Goal: Task Accomplishment & Management: Manage account settings

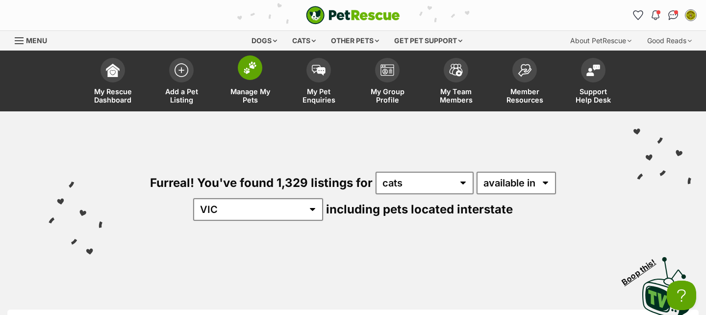
click at [251, 77] on span at bounding box center [250, 67] width 25 height 25
click at [246, 77] on span at bounding box center [250, 67] width 25 height 25
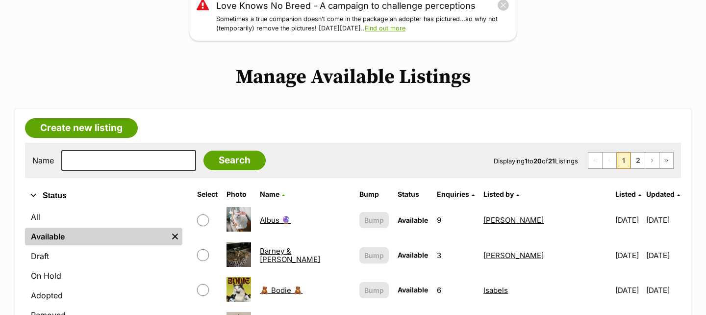
scroll to position [325, 0]
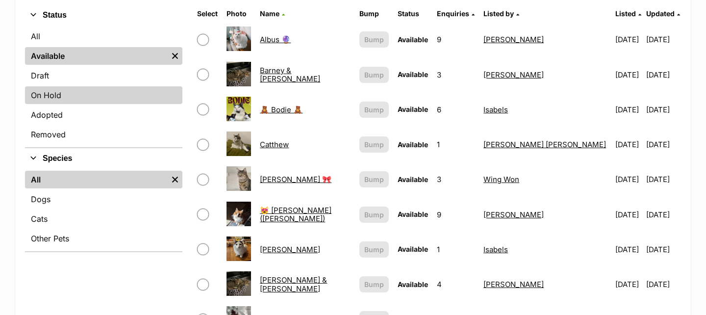
click at [112, 98] on link "On Hold" at bounding box center [103, 95] width 157 height 18
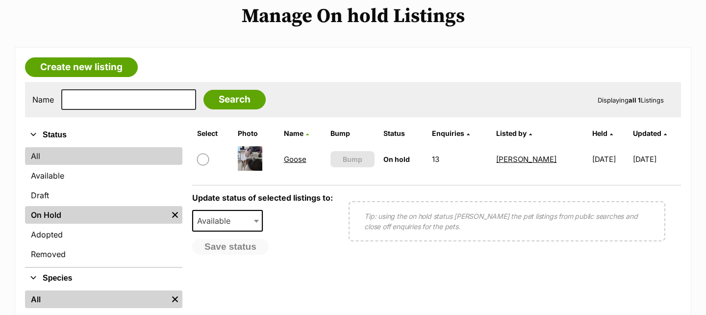
click at [123, 157] on link "All" at bounding box center [103, 156] width 157 height 18
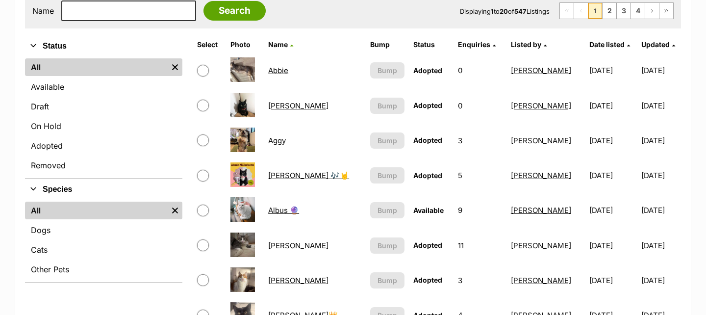
scroll to position [196, 0]
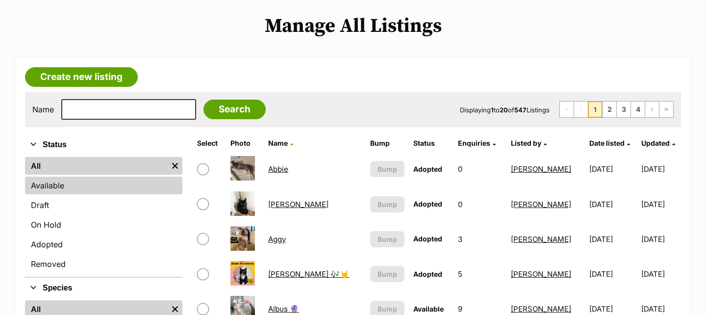
click at [66, 184] on link "Available" at bounding box center [103, 185] width 157 height 18
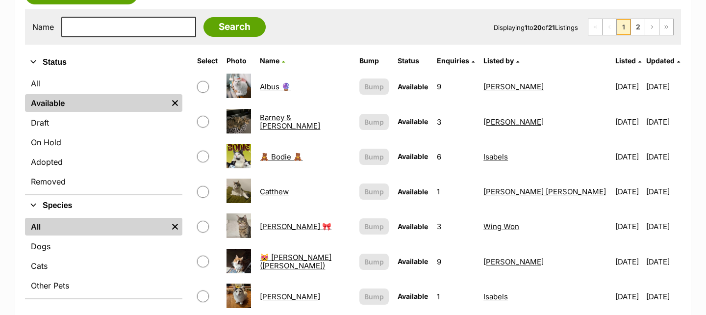
scroll to position [268, 0]
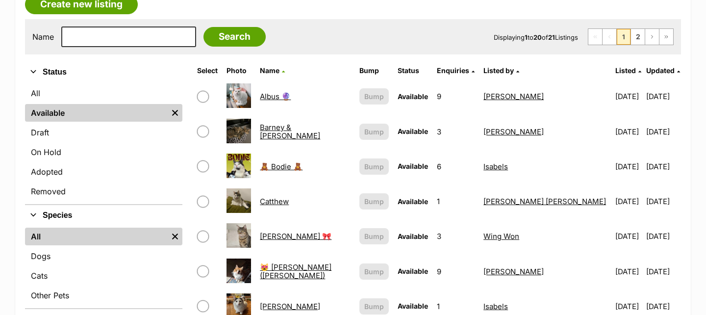
click at [284, 95] on link "Albus 🔮" at bounding box center [275, 96] width 31 height 9
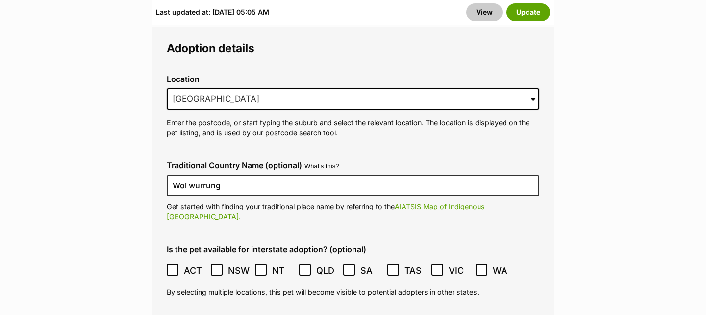
scroll to position [2951, 0]
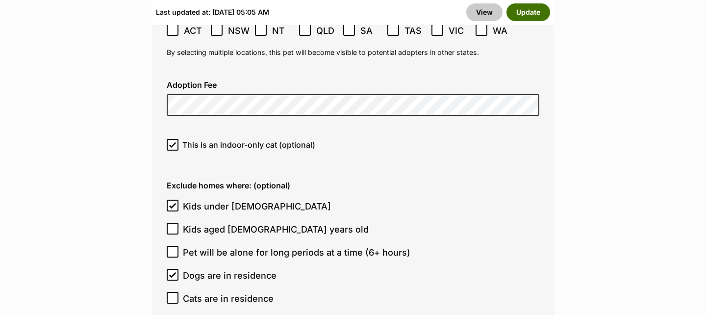
click at [534, 15] on button "Update" at bounding box center [528, 12] width 44 height 18
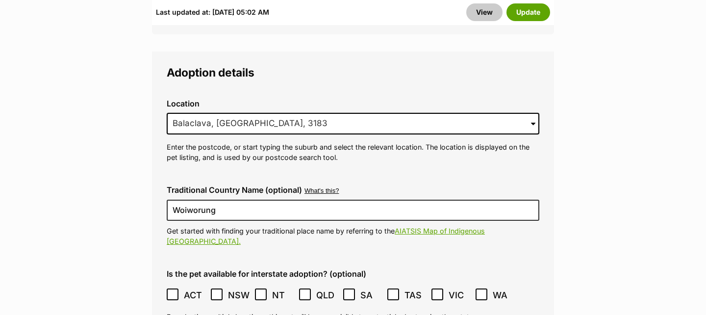
scroll to position [2669, 0]
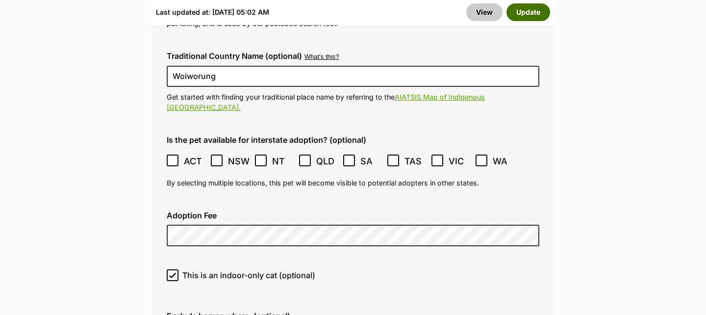
click at [538, 13] on button "Update" at bounding box center [528, 12] width 44 height 18
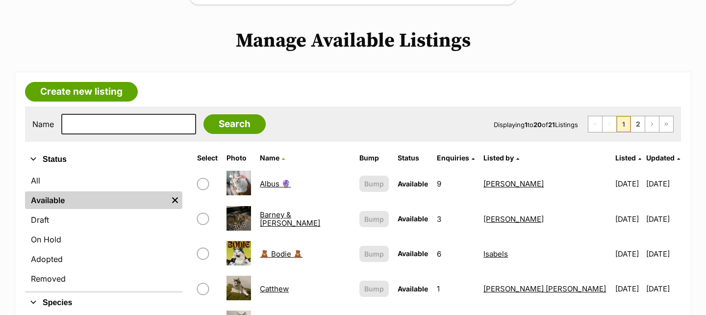
click at [283, 254] on link "🧸 Bodie 🧸" at bounding box center [281, 253] width 43 height 9
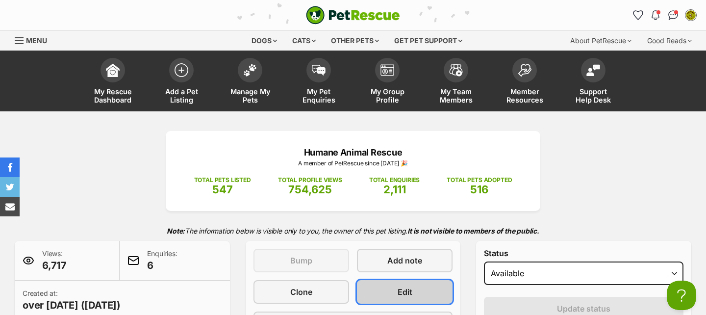
click at [383, 292] on link "Edit" at bounding box center [405, 292] width 96 height 24
click at [378, 291] on link "Edit" at bounding box center [405, 292] width 96 height 24
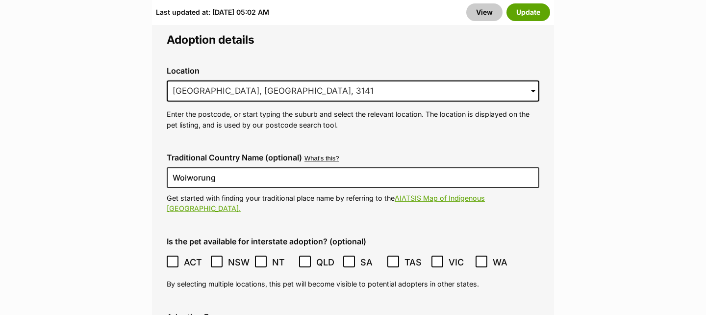
scroll to position [2725, 0]
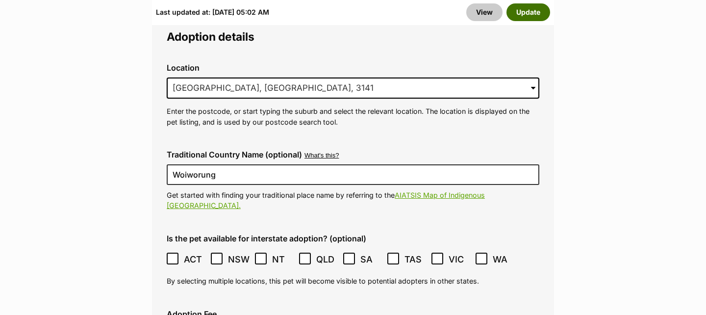
click at [547, 12] on button "Update" at bounding box center [528, 12] width 44 height 18
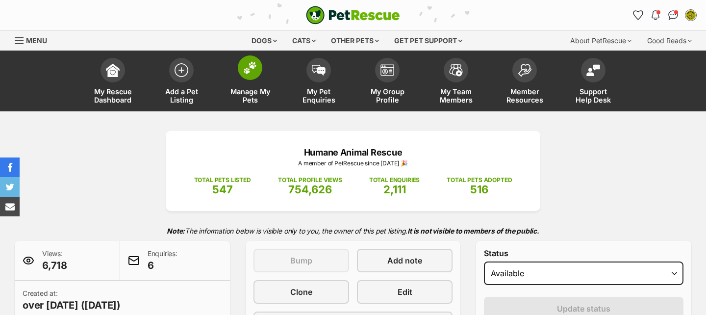
click at [251, 74] on img at bounding box center [250, 67] width 14 height 13
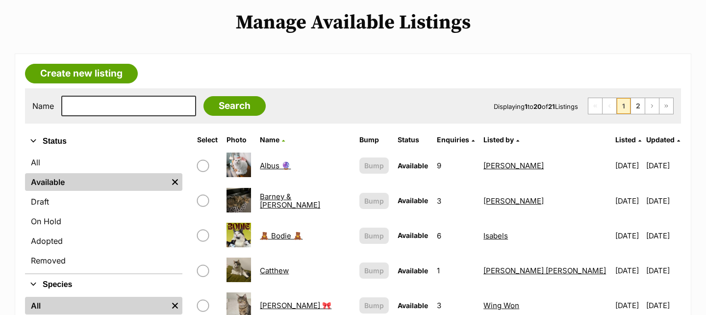
scroll to position [200, 0]
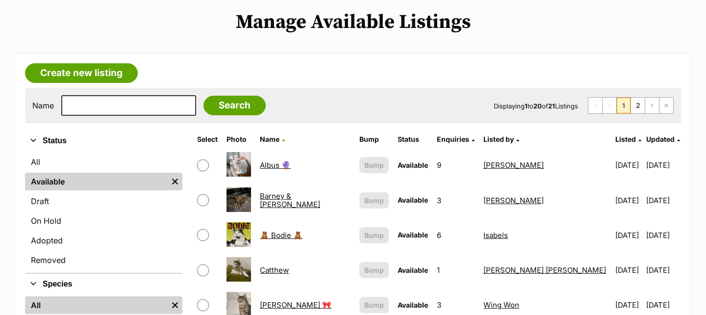
click at [289, 272] on link "Catthew" at bounding box center [274, 269] width 29 height 9
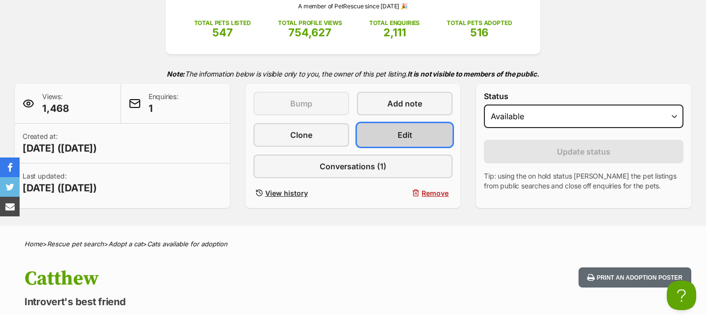
click at [424, 135] on link "Edit" at bounding box center [405, 135] width 96 height 24
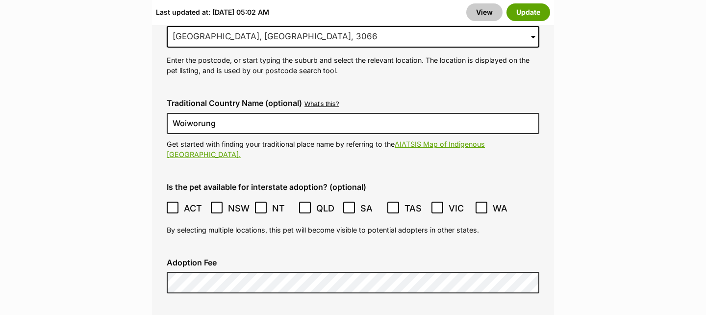
scroll to position [2719, 0]
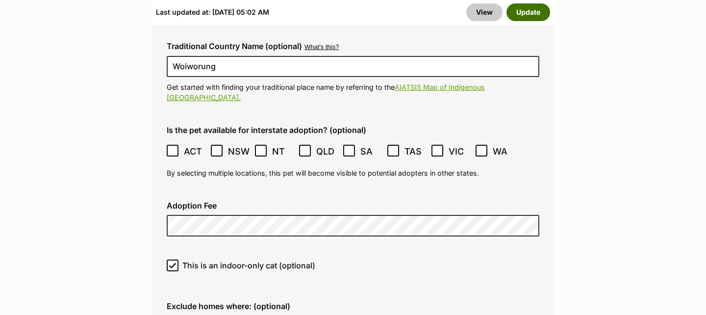
click at [540, 10] on button "Update" at bounding box center [528, 12] width 44 height 18
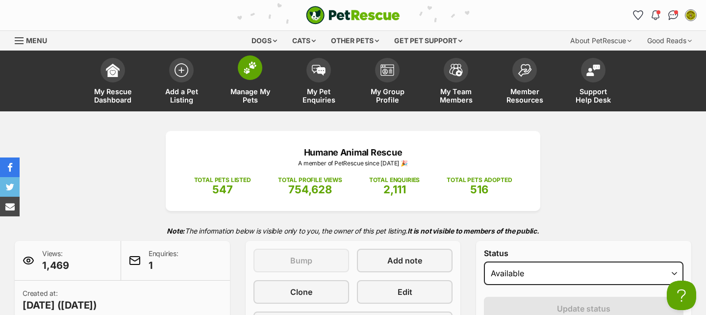
click at [256, 70] on img at bounding box center [250, 67] width 14 height 13
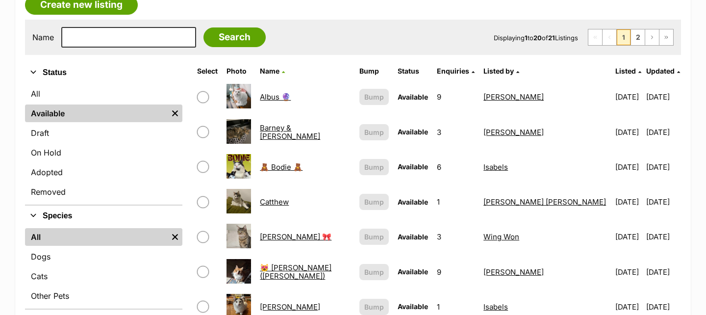
click at [283, 236] on link "[PERSON_NAME] 🎀" at bounding box center [296, 236] width 72 height 9
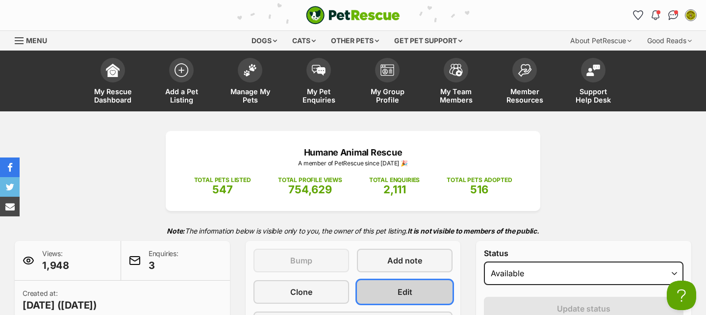
click at [417, 280] on link "Edit" at bounding box center [405, 292] width 96 height 24
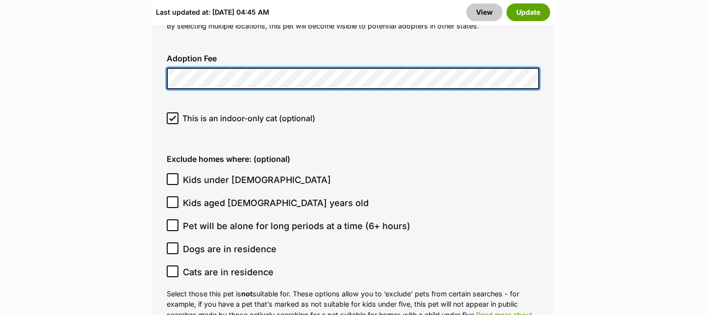
scroll to position [2827, 0]
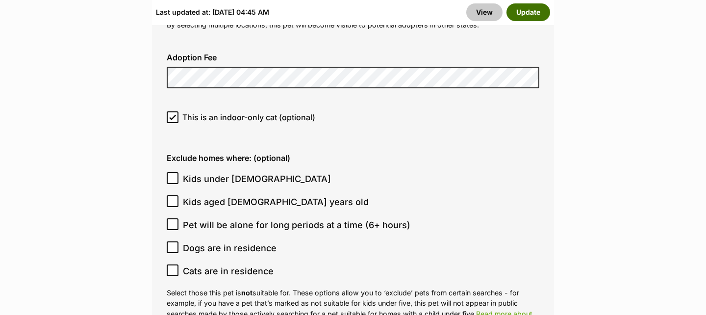
click at [536, 14] on button "Update" at bounding box center [528, 12] width 44 height 18
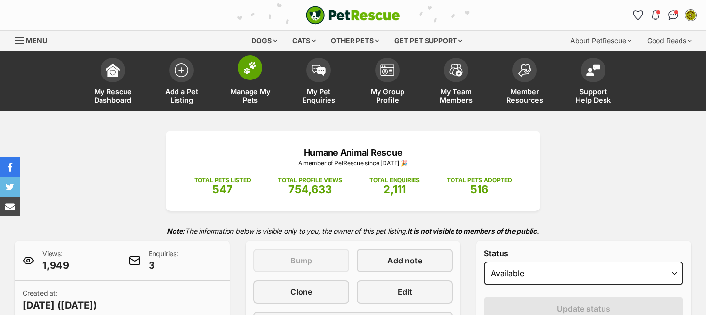
click at [259, 73] on span at bounding box center [250, 67] width 25 height 25
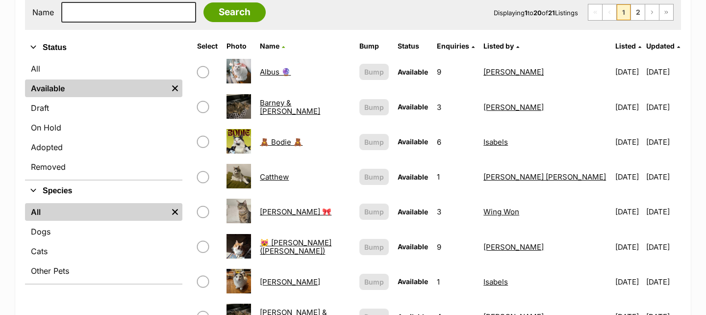
scroll to position [300, 0]
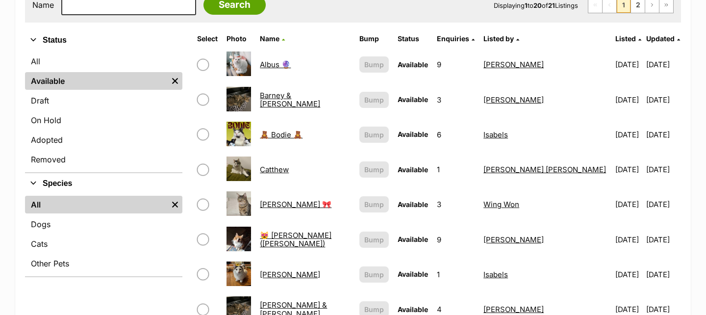
click at [283, 240] on link "😻 [PERSON_NAME] ([PERSON_NAME])" at bounding box center [296, 239] width 72 height 18
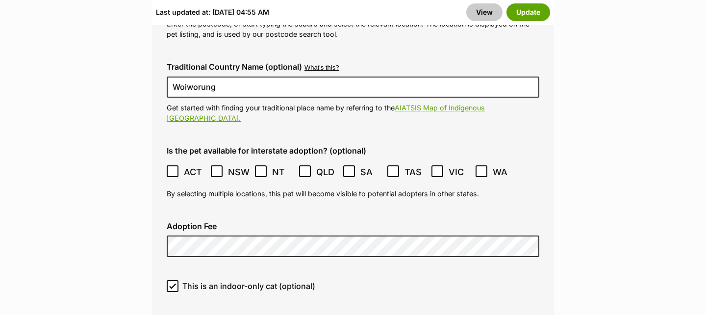
scroll to position [2740, 0]
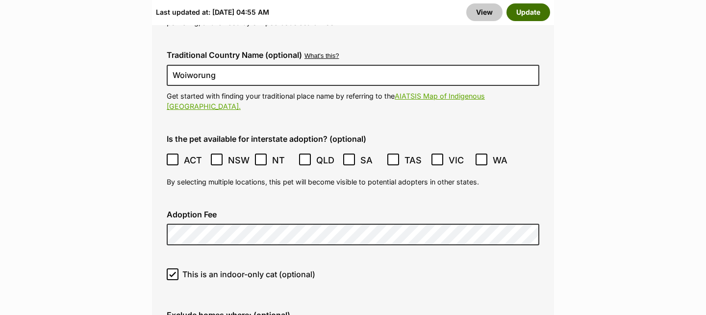
click at [533, 16] on button "Update" at bounding box center [528, 12] width 44 height 18
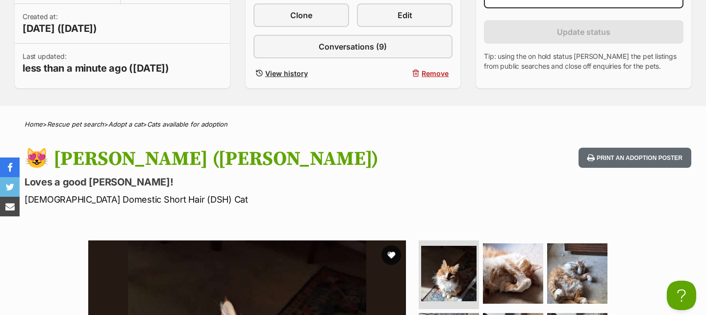
scroll to position [67, 0]
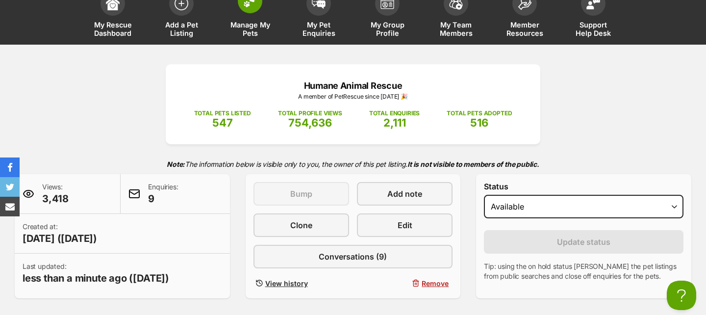
click at [253, 10] on span at bounding box center [250, 1] width 25 height 25
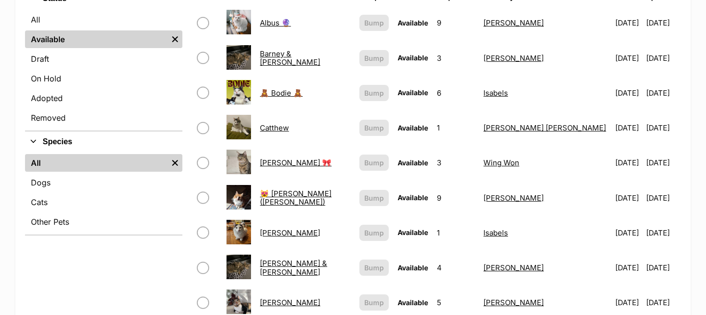
click at [281, 232] on link "[PERSON_NAME]" at bounding box center [290, 232] width 60 height 9
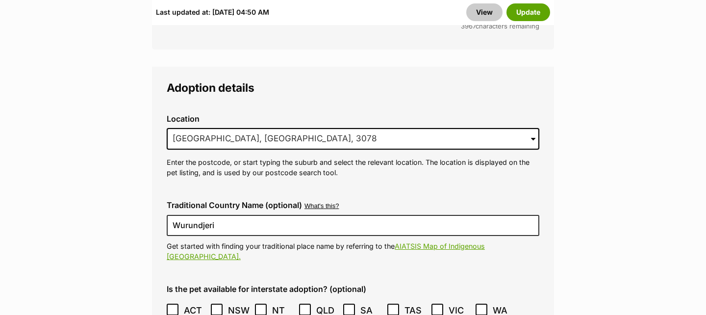
scroll to position [2600, 0]
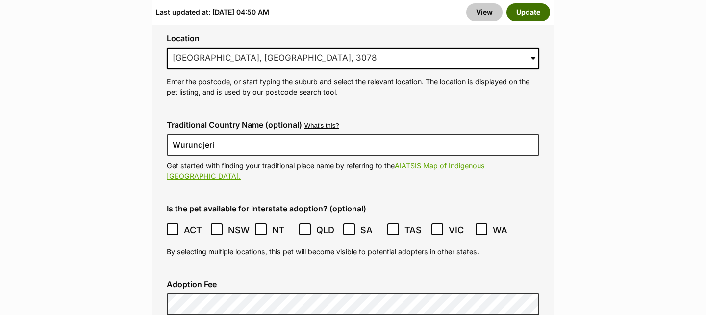
click at [537, 14] on button "Update" at bounding box center [528, 12] width 44 height 18
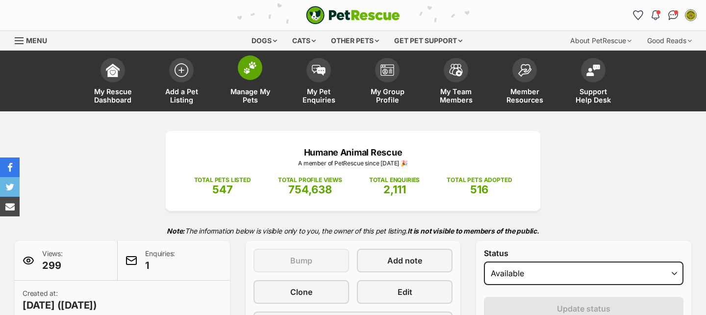
click at [263, 63] on link "Manage My Pets" at bounding box center [250, 82] width 69 height 58
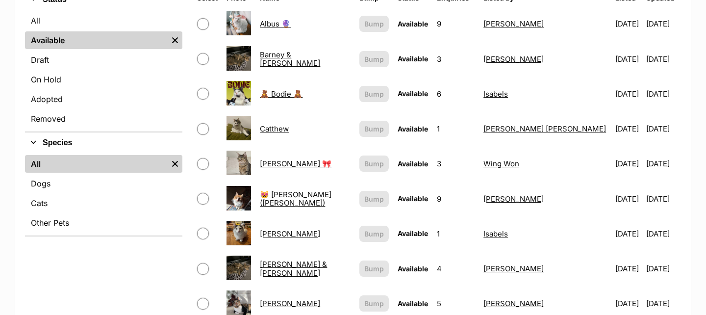
scroll to position [346, 0]
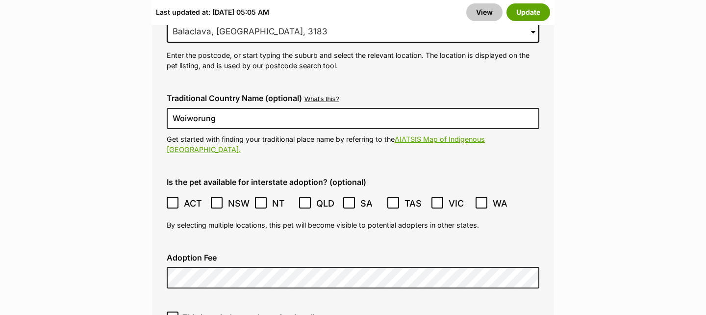
scroll to position [2629, 0]
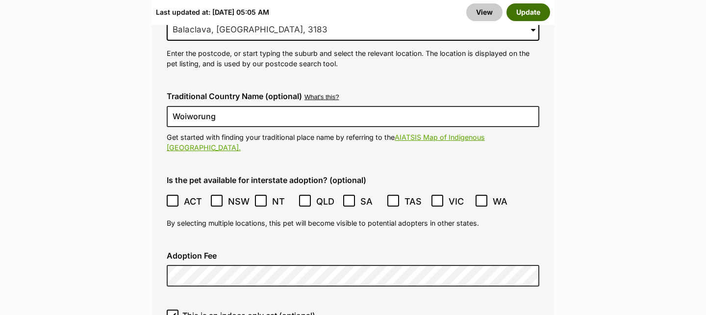
click at [539, 14] on button "Update" at bounding box center [528, 12] width 44 height 18
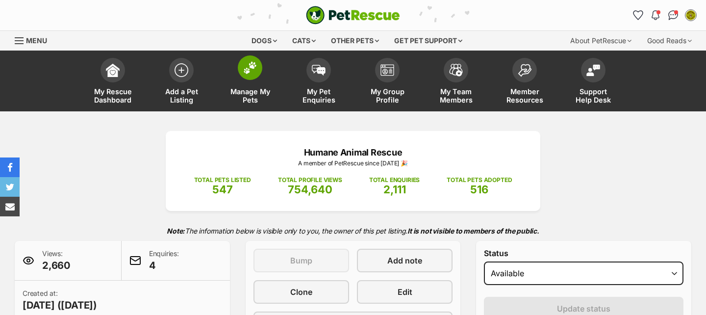
click at [256, 66] on img at bounding box center [250, 67] width 14 height 13
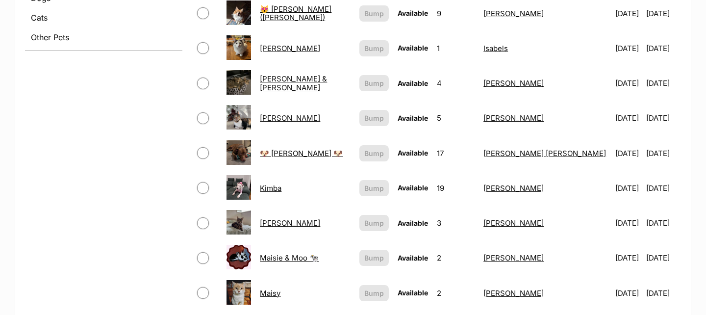
click at [283, 120] on link "Griselda" at bounding box center [290, 117] width 60 height 9
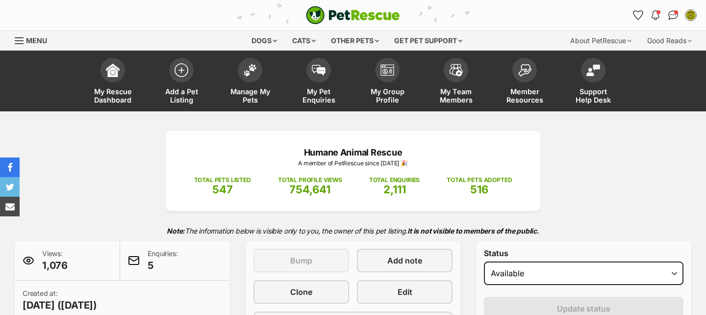
scroll to position [25, 0]
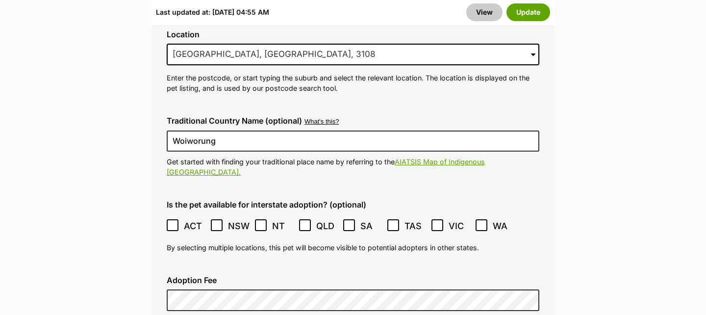
scroll to position [2631, 0]
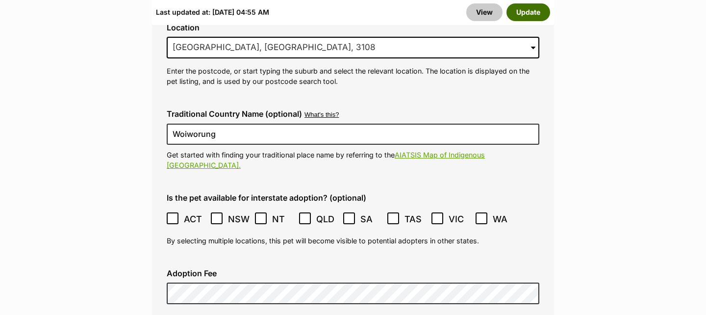
click at [511, 17] on button "Update" at bounding box center [528, 12] width 44 height 18
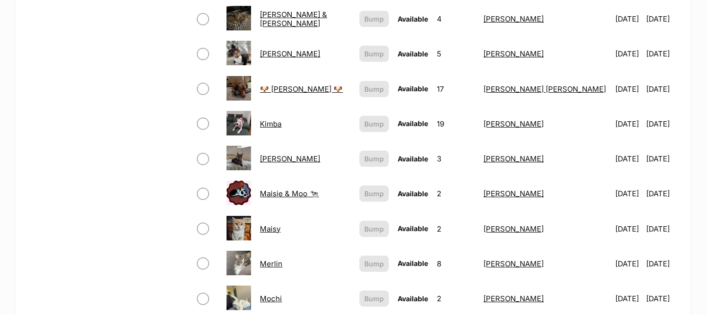
scroll to position [551, 0]
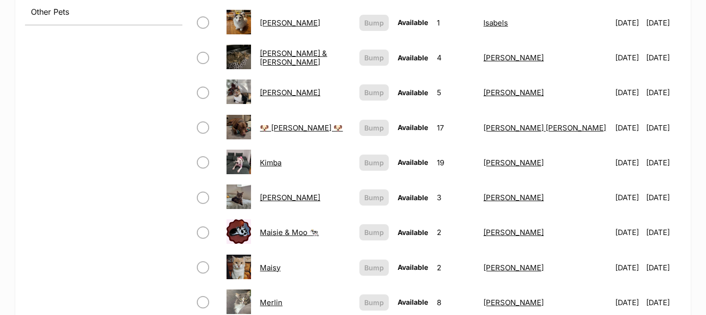
click at [289, 127] on link "🐶 [PERSON_NAME] 🐶" at bounding box center [301, 127] width 83 height 9
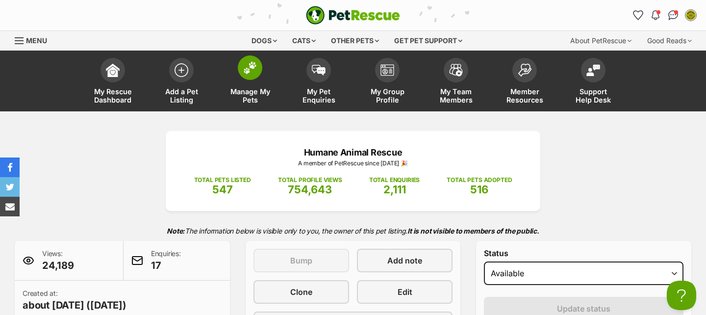
click at [256, 70] on img at bounding box center [250, 67] width 14 height 13
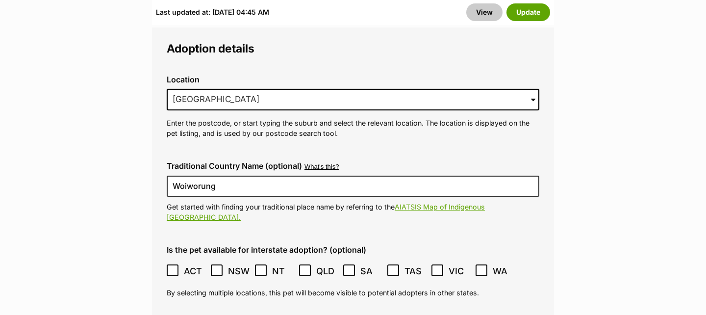
scroll to position [2680, 0]
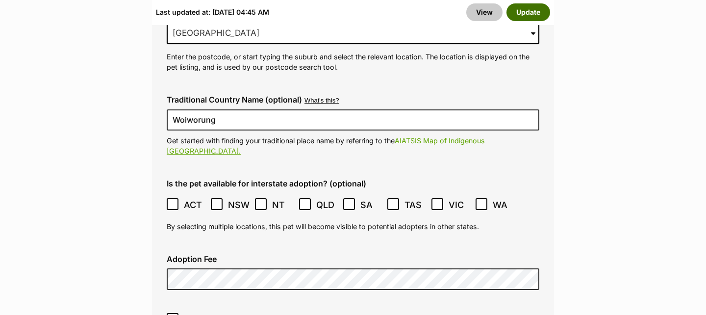
click at [526, 12] on button "Update" at bounding box center [528, 12] width 44 height 18
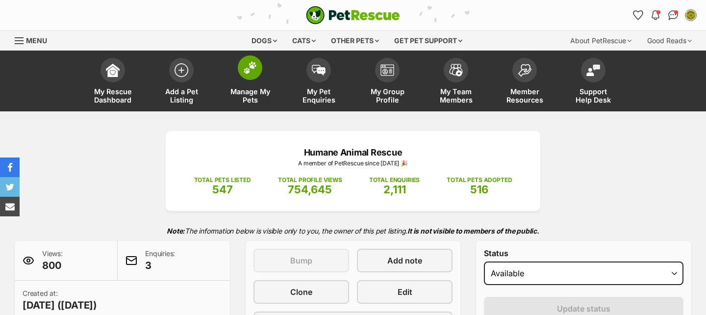
click at [245, 66] on img at bounding box center [250, 67] width 14 height 13
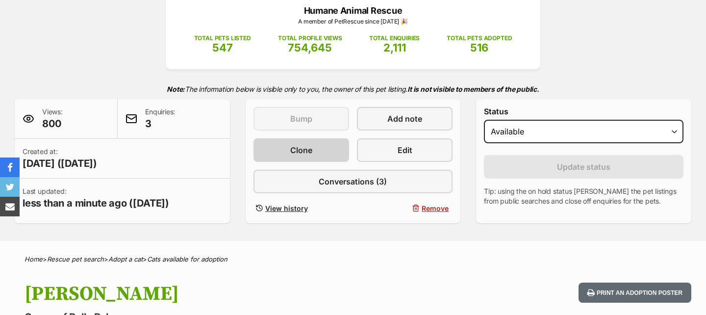
scroll to position [328, 0]
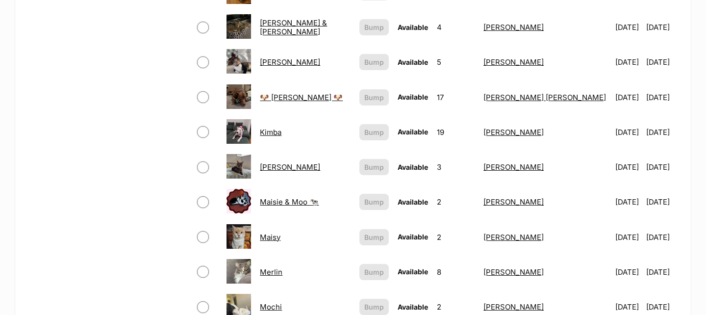
scroll to position [583, 0]
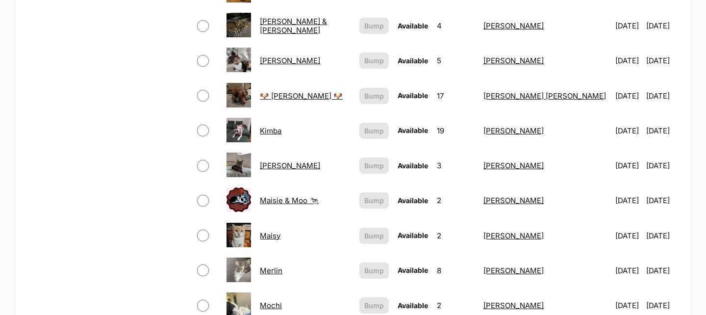
click at [304, 199] on link "Maisie & Moo 🐄" at bounding box center [289, 200] width 59 height 9
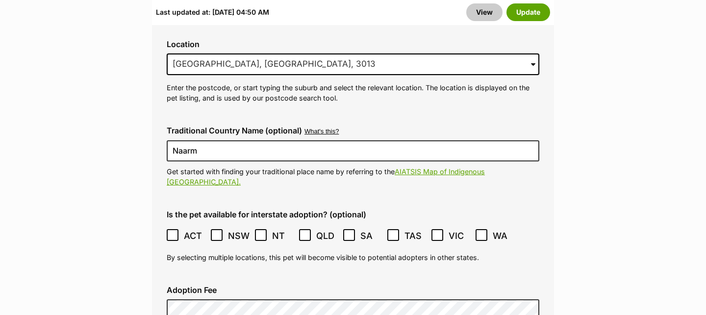
scroll to position [2774, 0]
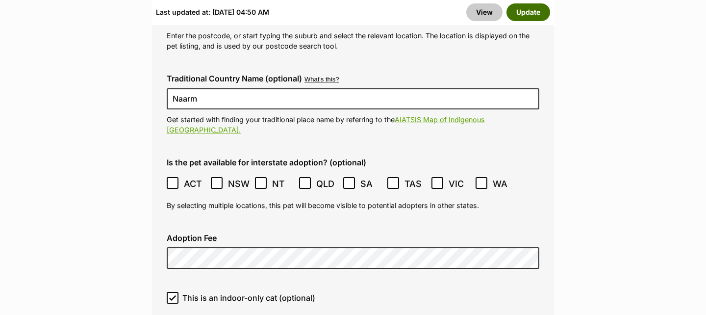
click at [516, 12] on button "Update" at bounding box center [528, 12] width 44 height 18
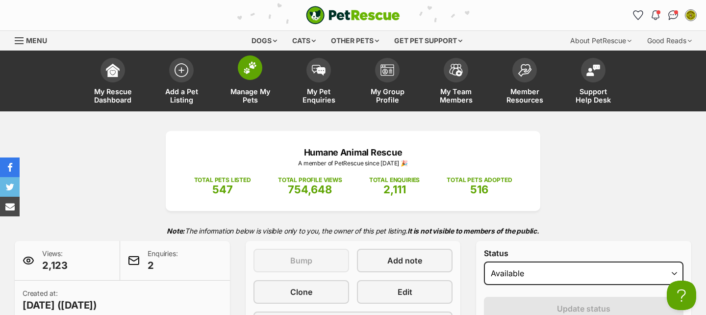
click at [250, 73] on img at bounding box center [250, 67] width 14 height 13
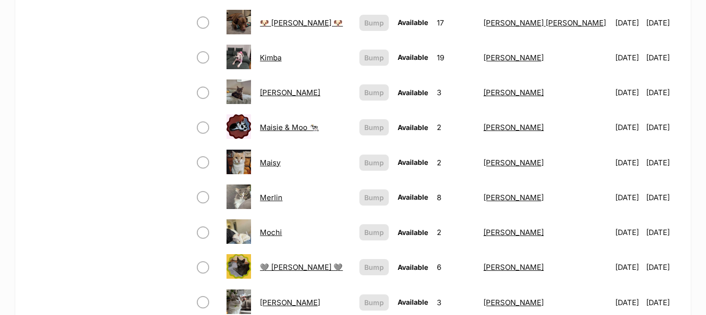
scroll to position [657, 0]
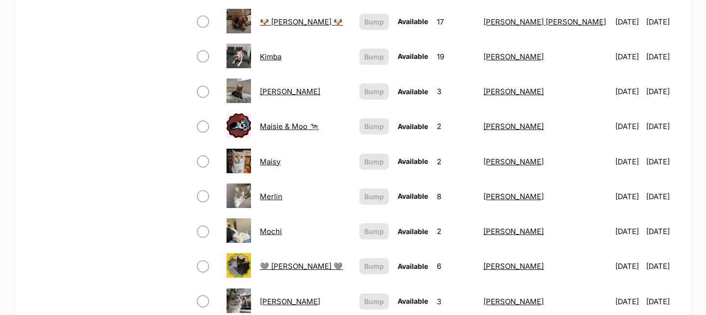
click at [280, 161] on link "Maisy" at bounding box center [270, 161] width 21 height 9
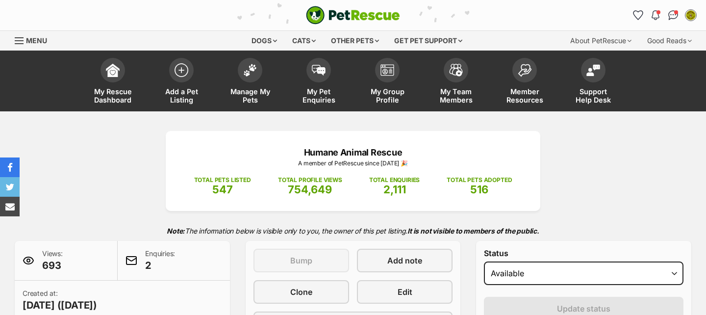
scroll to position [0, 0]
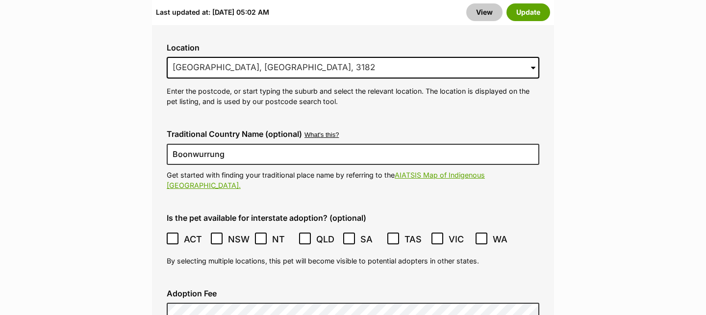
scroll to position [2607, 0]
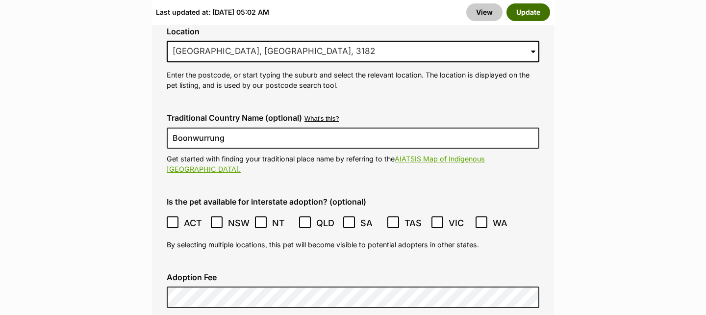
click at [543, 10] on button "Update" at bounding box center [528, 12] width 44 height 18
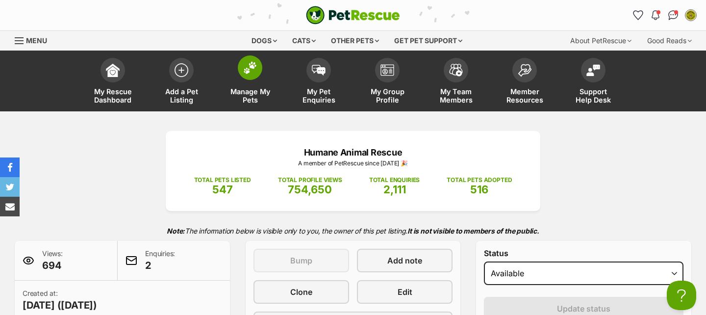
click at [245, 69] on img at bounding box center [250, 67] width 14 height 13
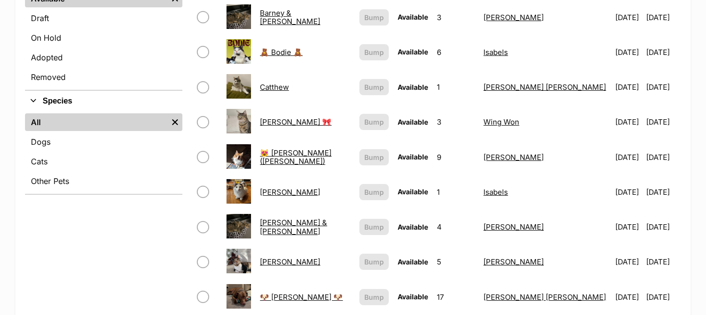
scroll to position [618, 0]
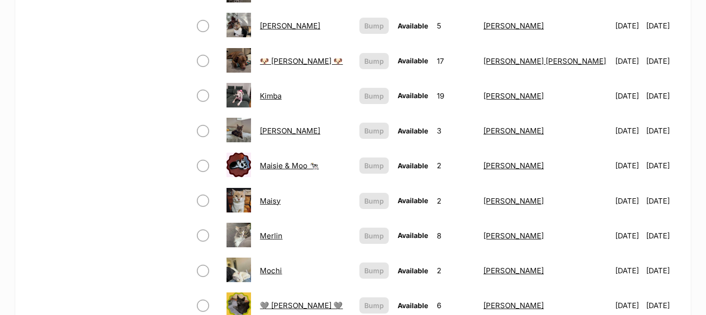
click at [276, 237] on link "Merlin" at bounding box center [271, 235] width 23 height 9
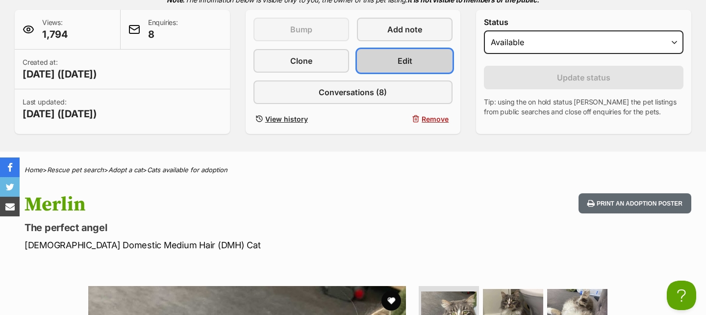
click at [400, 55] on span "Edit" at bounding box center [405, 61] width 15 height 12
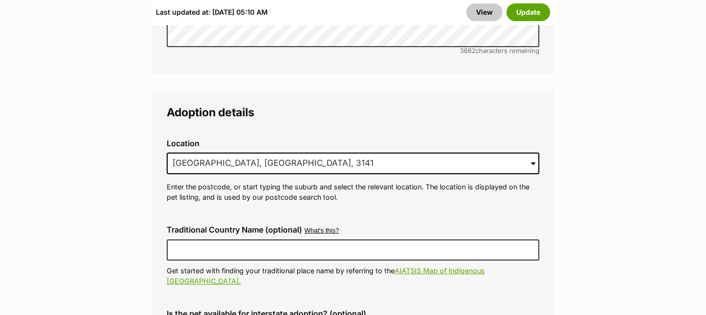
scroll to position [2659, 0]
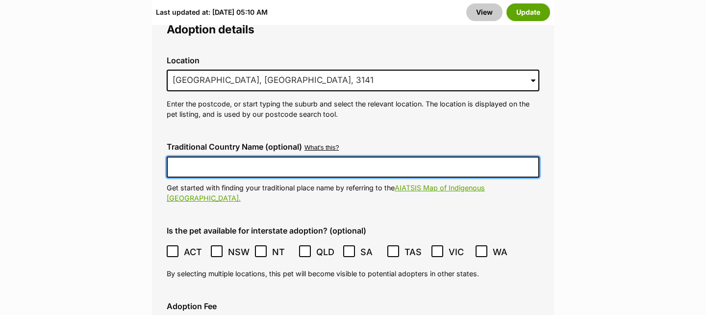
click at [356, 156] on input "Traditional Country Name (optional)" at bounding box center [353, 166] width 373 height 21
type input "Woiworung"
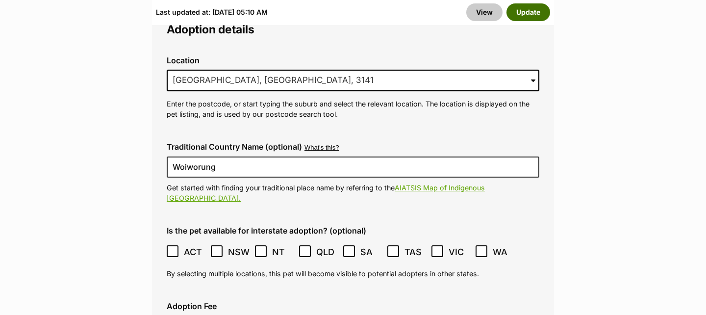
click at [534, 14] on button "Update" at bounding box center [528, 12] width 44 height 18
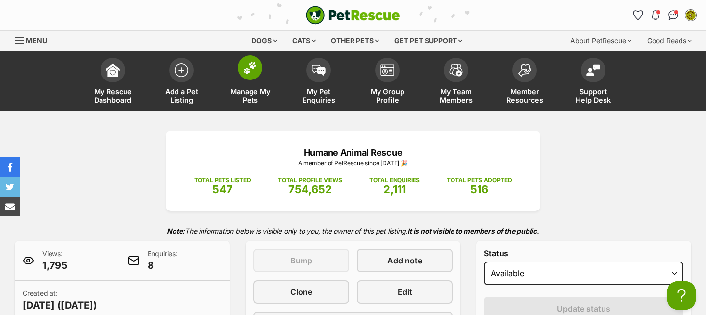
click at [261, 65] on span at bounding box center [250, 67] width 25 height 25
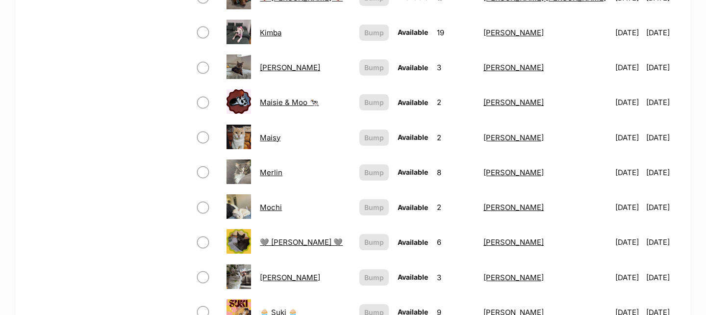
scroll to position [683, 0]
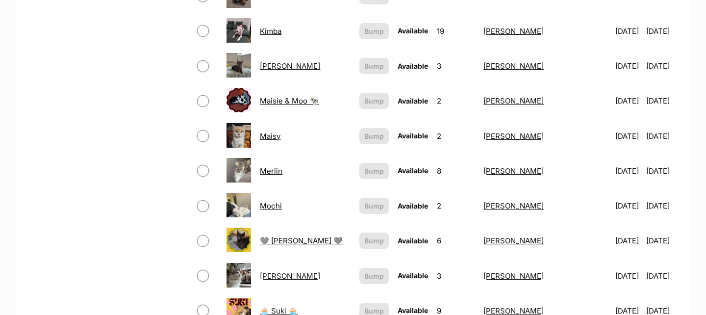
click at [282, 207] on link "Mochi" at bounding box center [271, 205] width 22 height 9
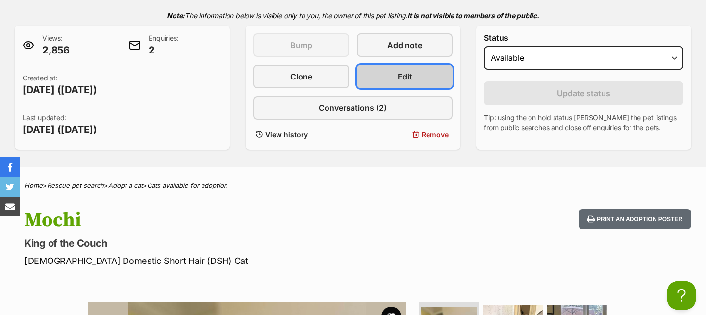
click at [402, 80] on span "Edit" at bounding box center [405, 77] width 15 height 12
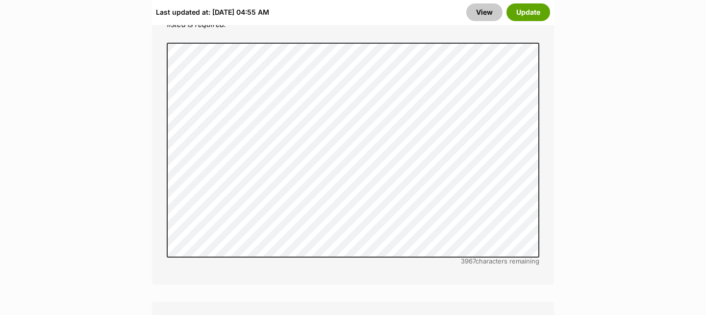
scroll to position [2670, 0]
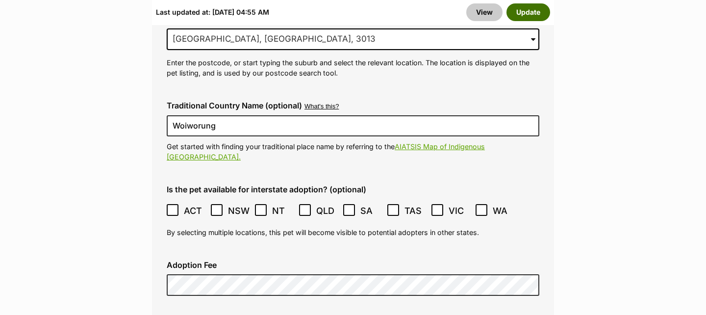
click at [531, 14] on button "Update" at bounding box center [528, 12] width 44 height 18
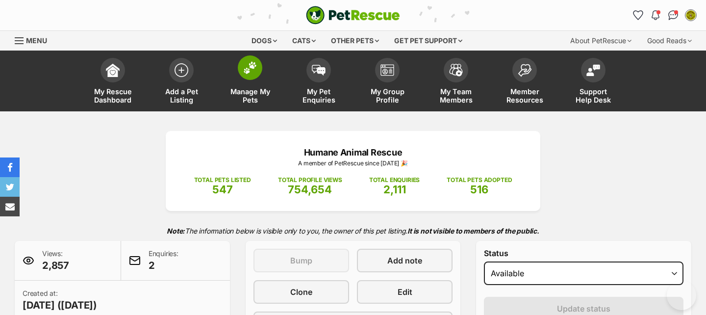
click at [250, 75] on span at bounding box center [250, 67] width 25 height 25
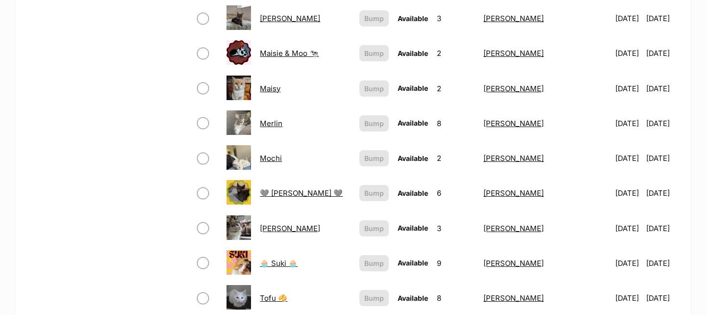
click at [287, 192] on link "🩶 Nico 🩶" at bounding box center [301, 192] width 83 height 9
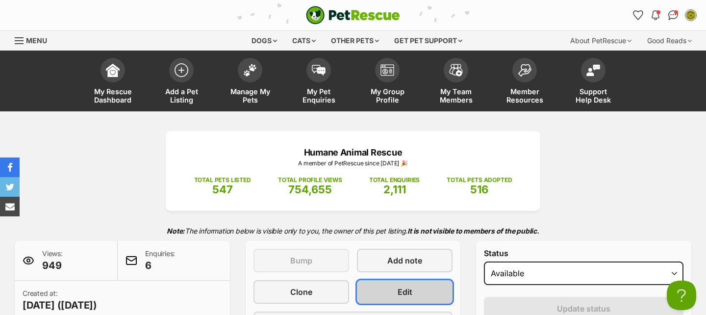
click at [388, 294] on link "Edit" at bounding box center [405, 292] width 96 height 24
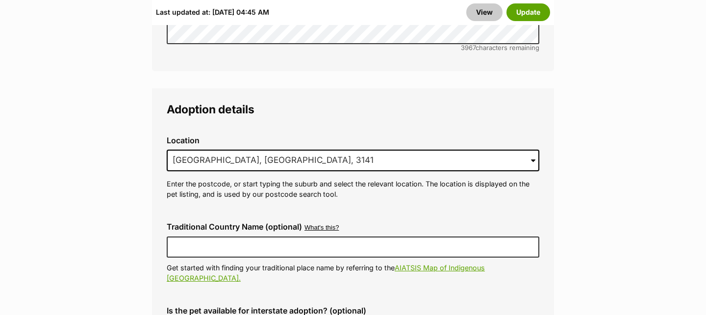
scroll to position [2514, 0]
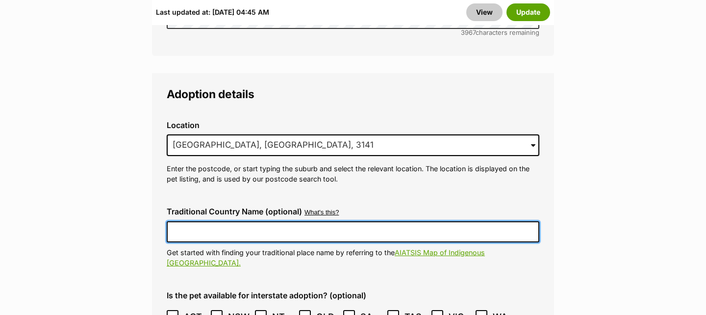
click at [260, 221] on input "Traditional Country Name (optional)" at bounding box center [353, 231] width 373 height 21
type input "Woiworung"
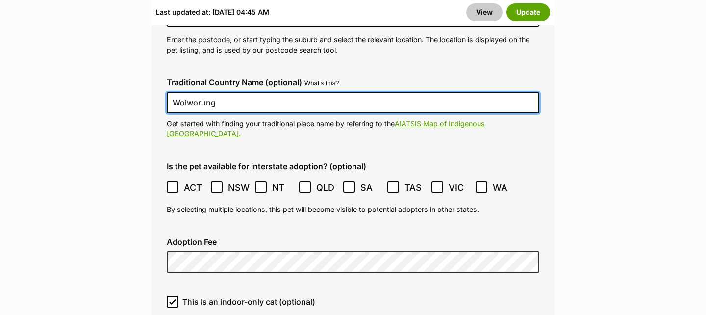
scroll to position [2643, 0]
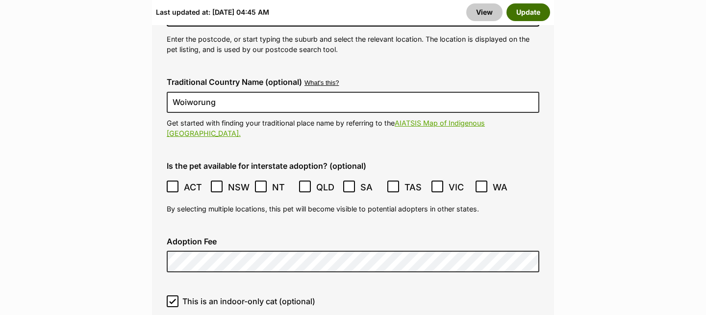
click at [533, 6] on button "Update" at bounding box center [528, 12] width 44 height 18
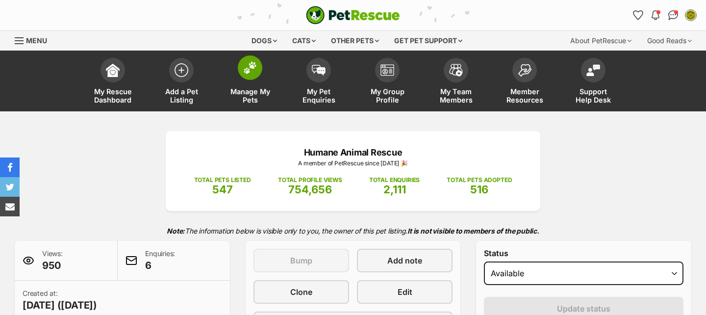
click at [248, 66] on img at bounding box center [250, 67] width 14 height 13
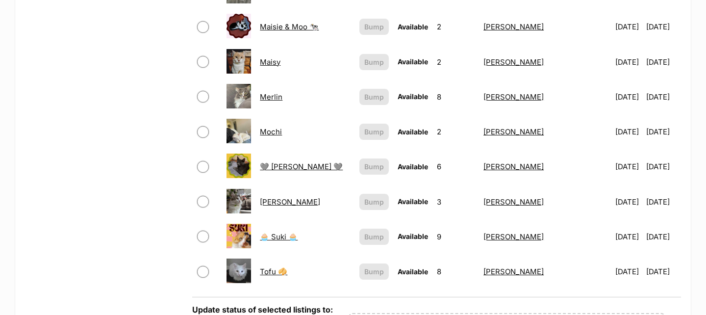
scroll to position [760, 0]
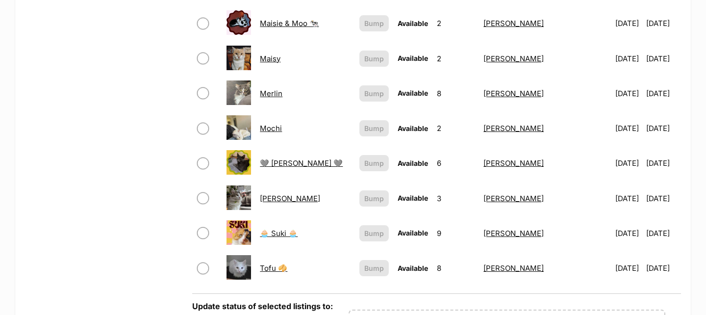
click at [289, 199] on link "[PERSON_NAME]" at bounding box center [290, 198] width 60 height 9
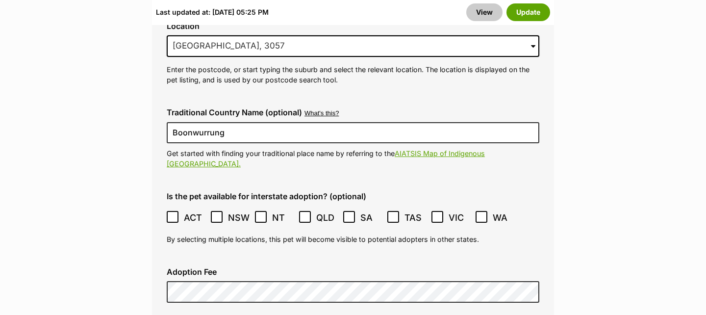
scroll to position [2666, 0]
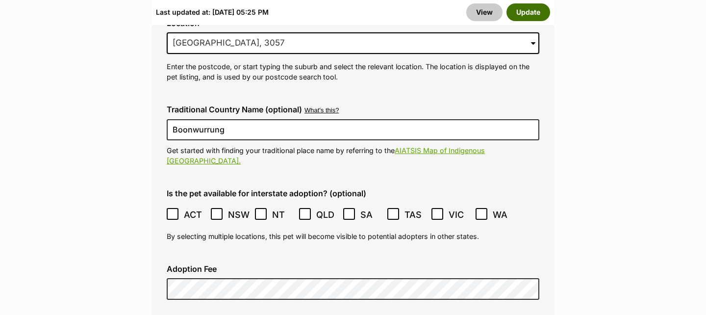
click at [525, 13] on button "Update" at bounding box center [528, 12] width 44 height 18
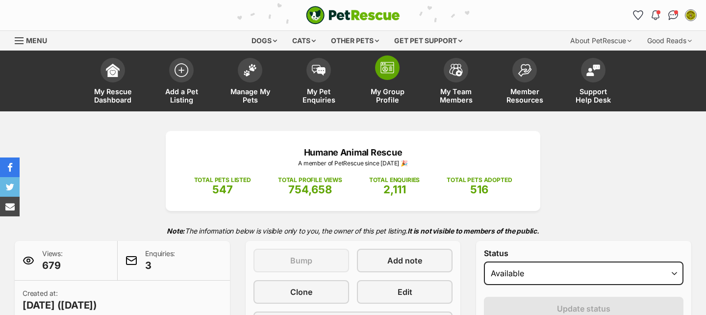
scroll to position [1, 0]
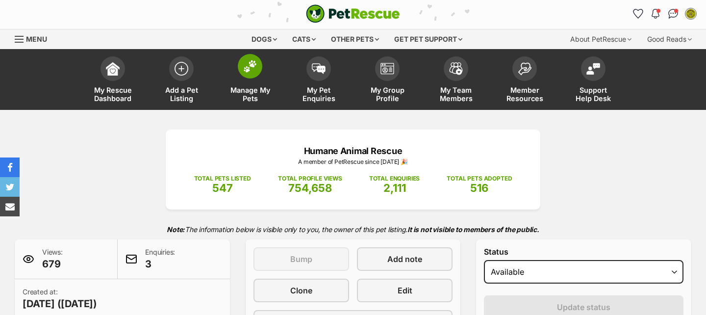
click at [255, 70] on img at bounding box center [250, 66] width 14 height 13
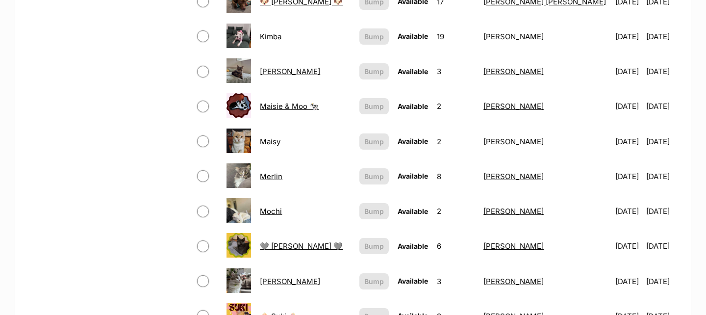
scroll to position [678, 0]
click at [290, 281] on link "Reginald" at bounding box center [290, 280] width 60 height 9
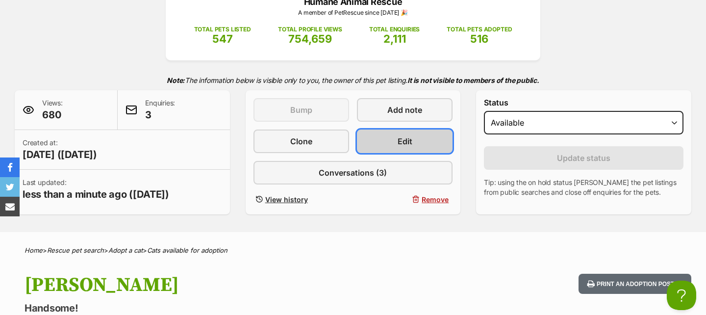
click at [425, 135] on link "Edit" at bounding box center [405, 141] width 96 height 24
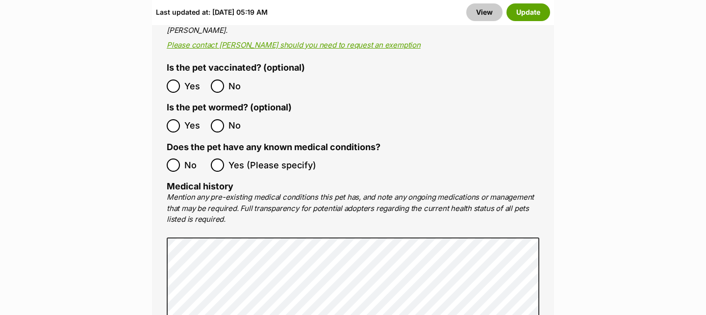
scroll to position [2647, 0]
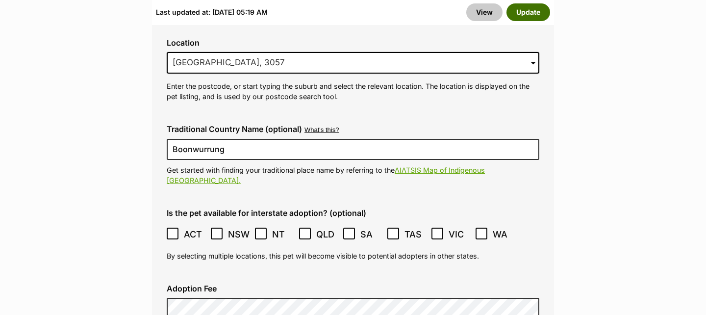
click at [532, 9] on button "Update" at bounding box center [528, 12] width 44 height 18
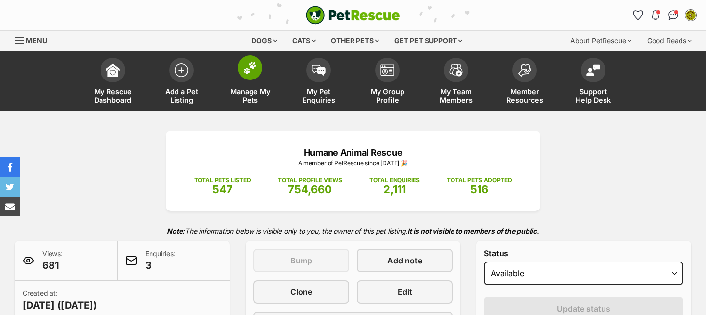
click at [249, 85] on link "Manage My Pets" at bounding box center [250, 82] width 69 height 58
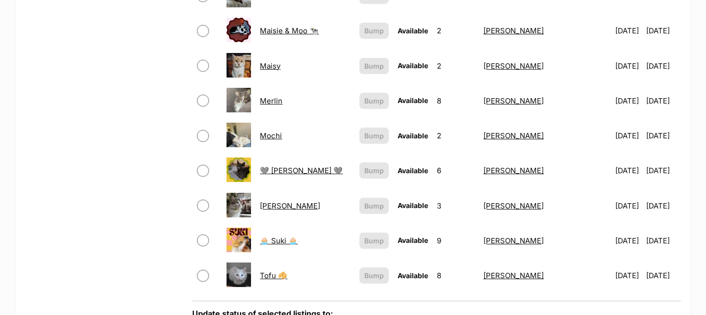
scroll to position [756, 0]
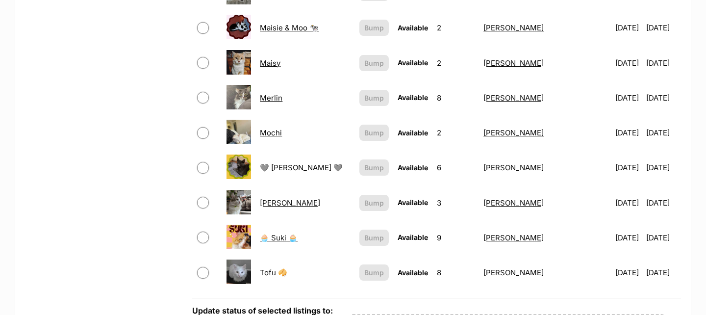
click at [292, 237] on link "🧁 Suki 🧁" at bounding box center [279, 237] width 38 height 9
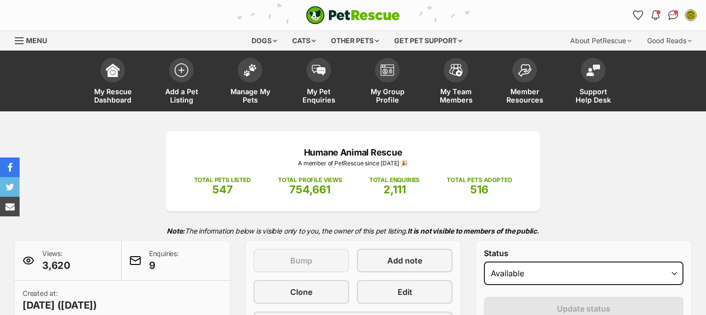
scroll to position [15, 0]
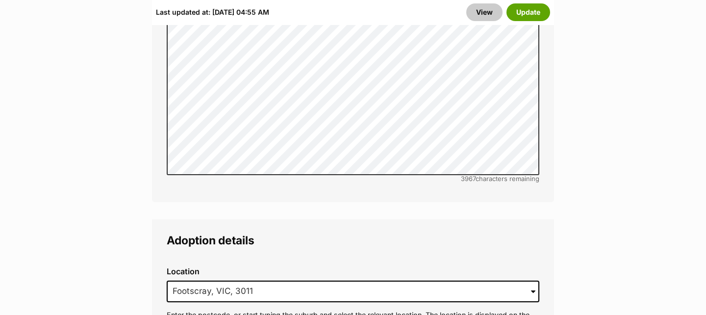
scroll to position [2686, 0]
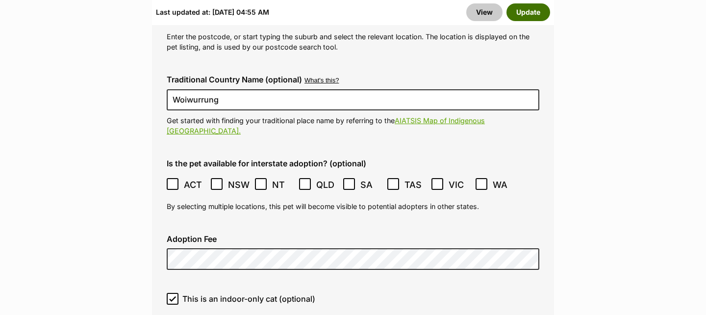
click at [532, 12] on button "Update" at bounding box center [528, 12] width 44 height 18
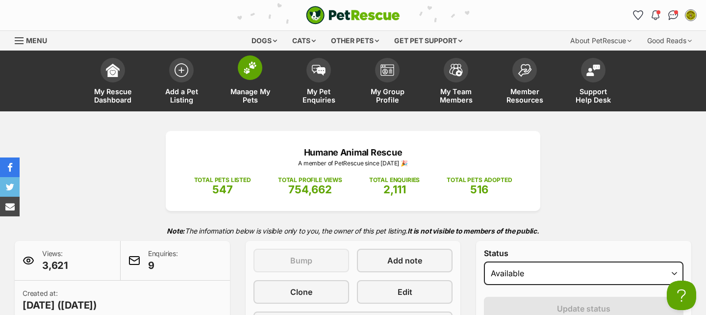
click at [251, 73] on img at bounding box center [250, 67] width 14 height 13
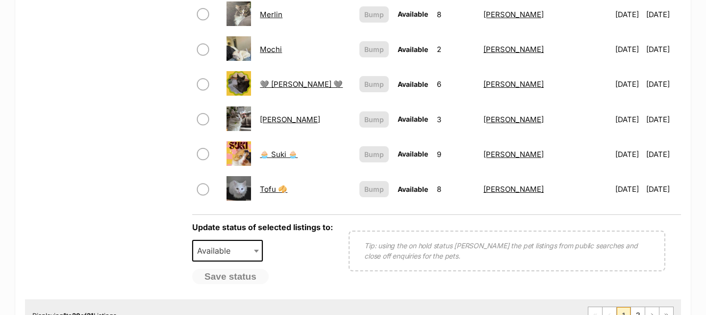
scroll to position [853, 0]
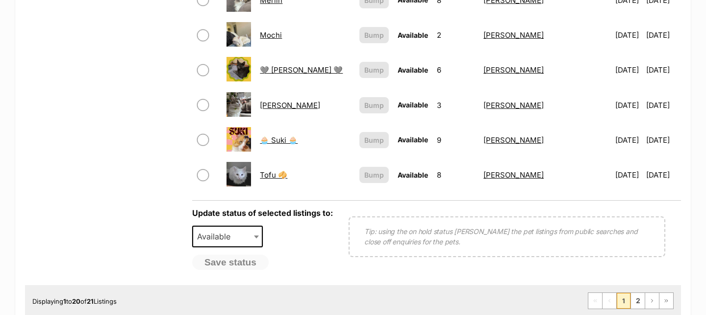
click at [281, 175] on link "Tofu 🥠" at bounding box center [273, 174] width 27 height 9
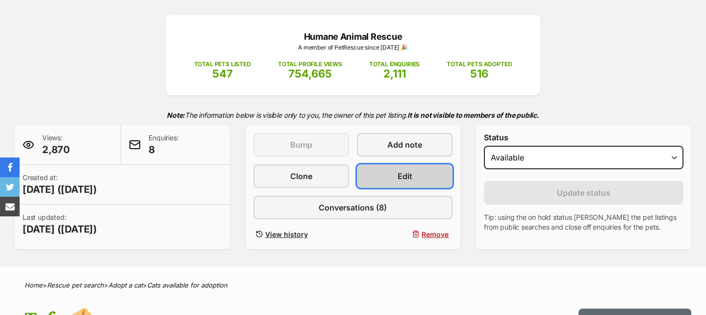
click at [420, 177] on link "Edit" at bounding box center [405, 176] width 96 height 24
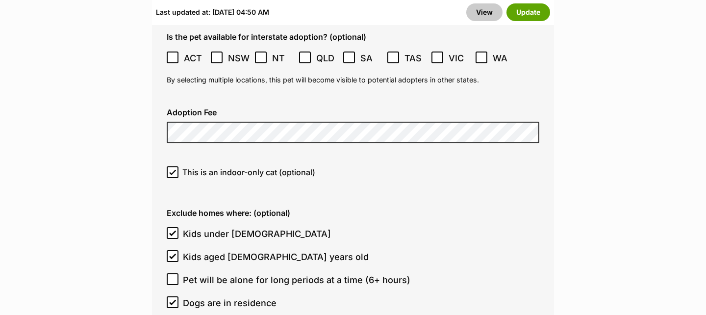
scroll to position [2806, 0]
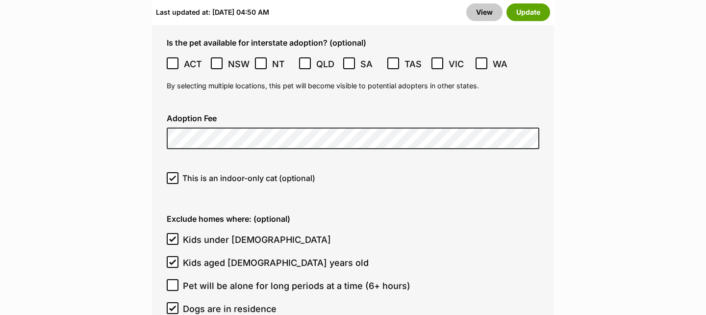
click at [242, 106] on div "Adoption Fee" at bounding box center [353, 131] width 388 height 51
click at [542, 8] on button "Update" at bounding box center [528, 12] width 44 height 18
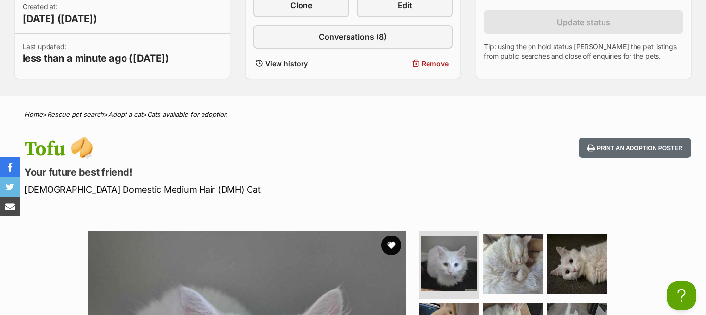
scroll to position [233, 0]
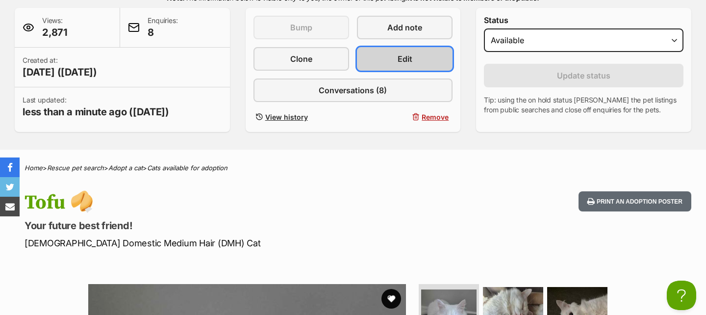
click at [429, 58] on link "Edit" at bounding box center [405, 59] width 96 height 24
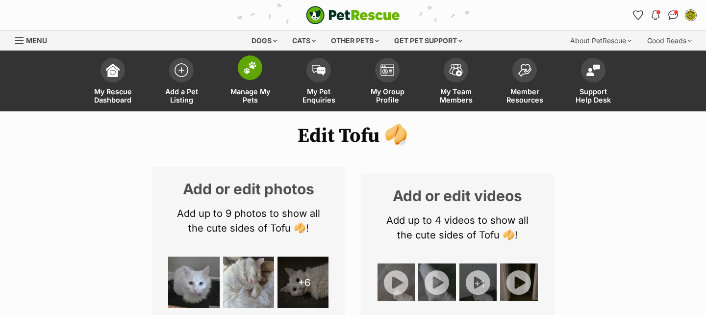
click at [247, 69] on img at bounding box center [250, 67] width 14 height 13
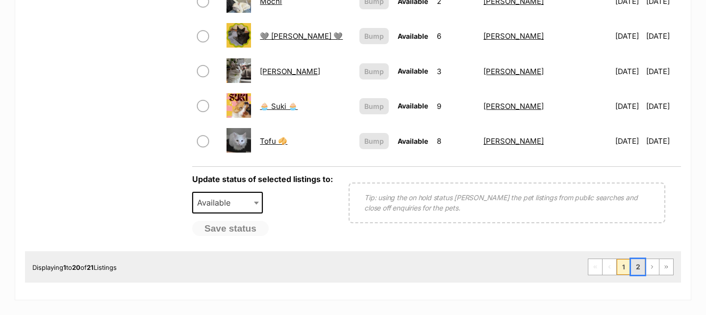
click at [639, 264] on link "2" at bounding box center [638, 267] width 14 height 16
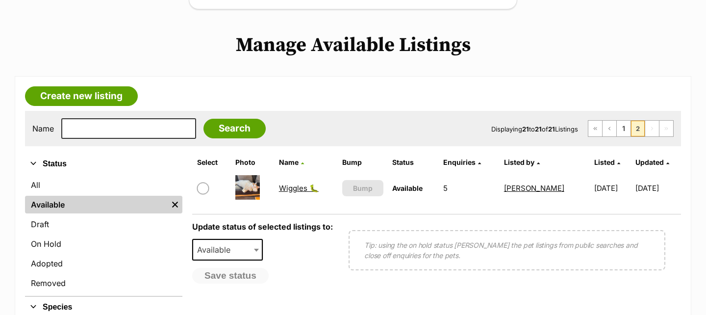
click at [299, 189] on link "Wiggles 🐛" at bounding box center [299, 187] width 40 height 9
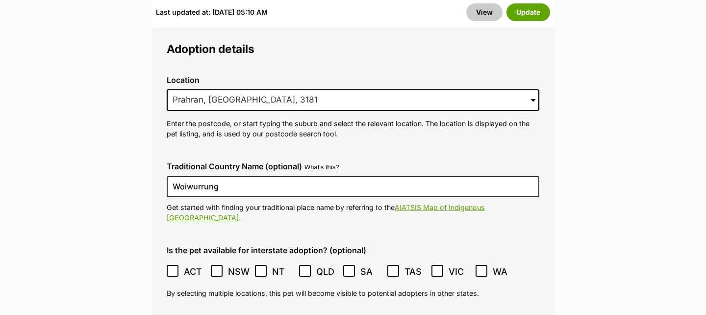
scroll to position [2734, 0]
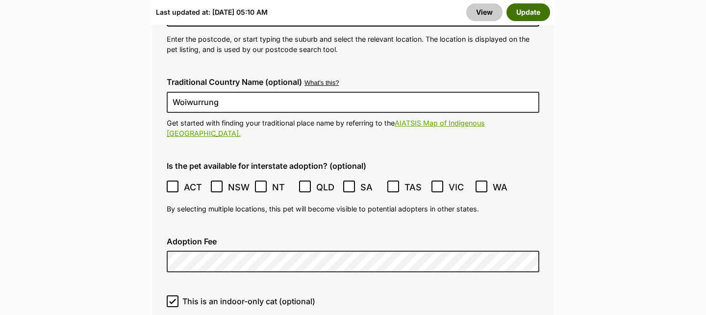
click at [525, 18] on button "Update" at bounding box center [528, 12] width 44 height 18
